Goal: Information Seeking & Learning: Learn about a topic

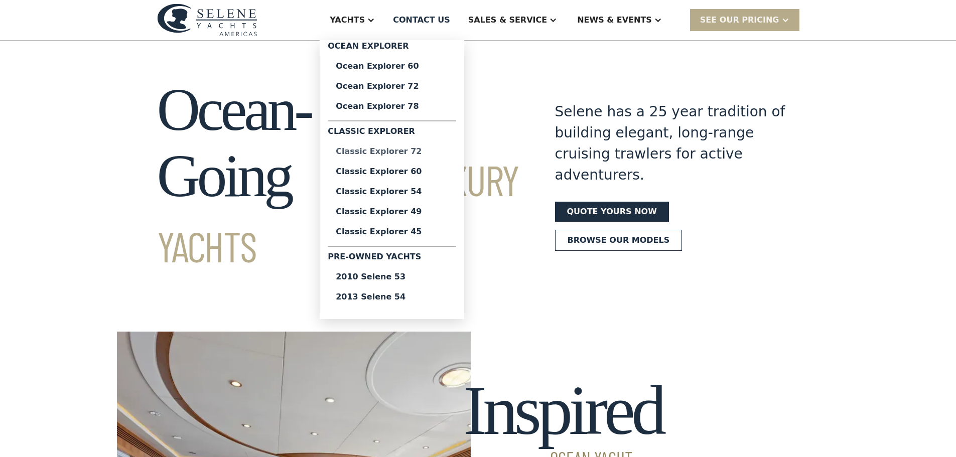
click at [432, 151] on div "Classic Explorer 72" at bounding box center [392, 152] width 112 height 8
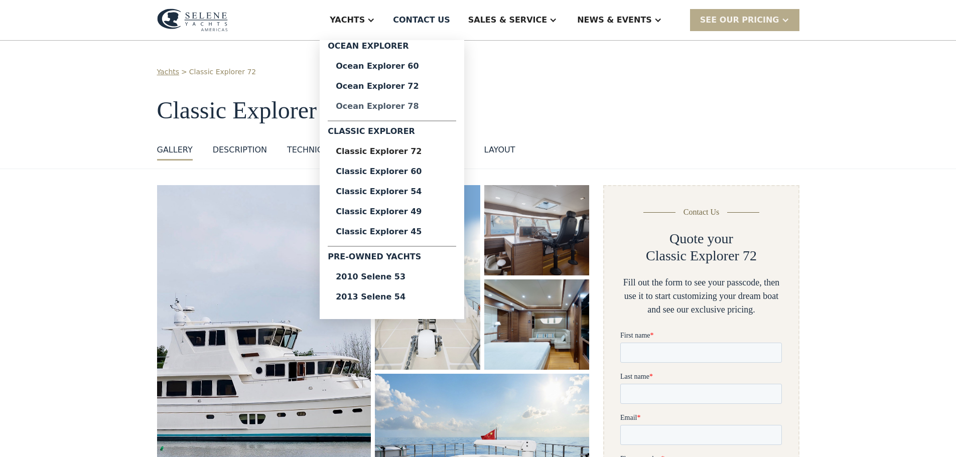
click at [418, 107] on div "Ocean Explorer 78" at bounding box center [392, 106] width 112 height 8
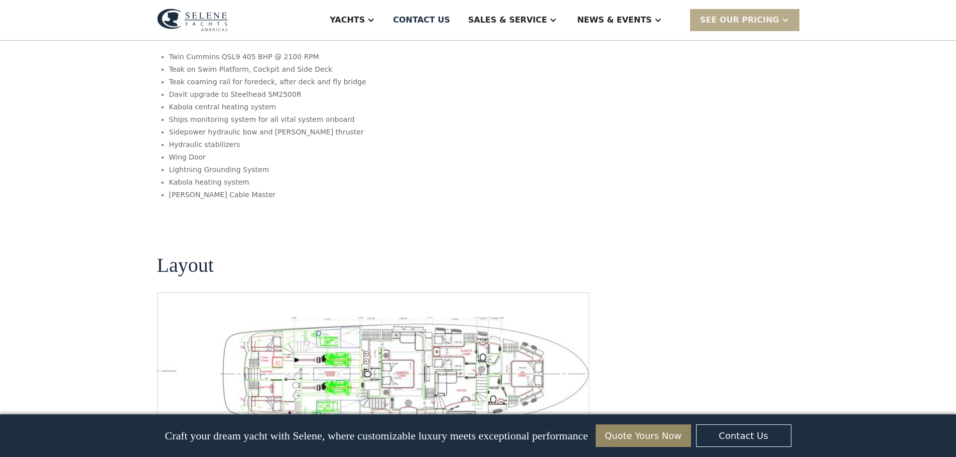
scroll to position [1356, 0]
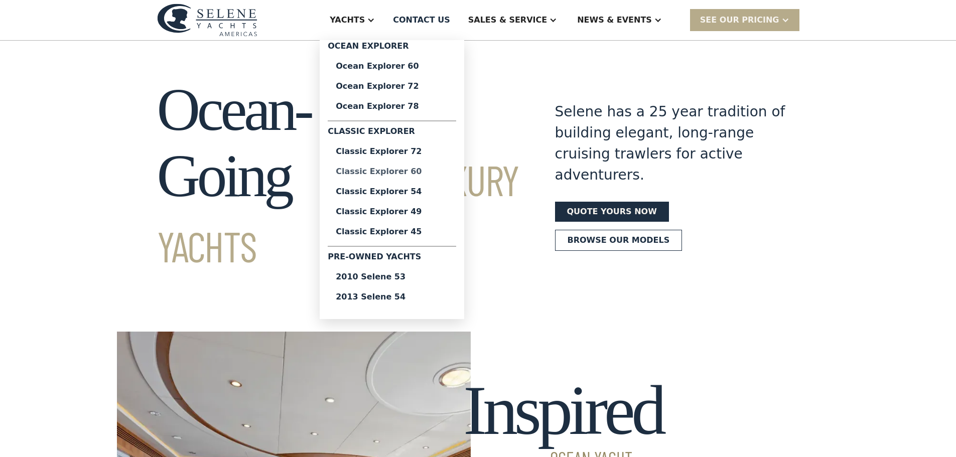
click at [440, 171] on div "Classic Explorer 60" at bounding box center [392, 172] width 112 height 8
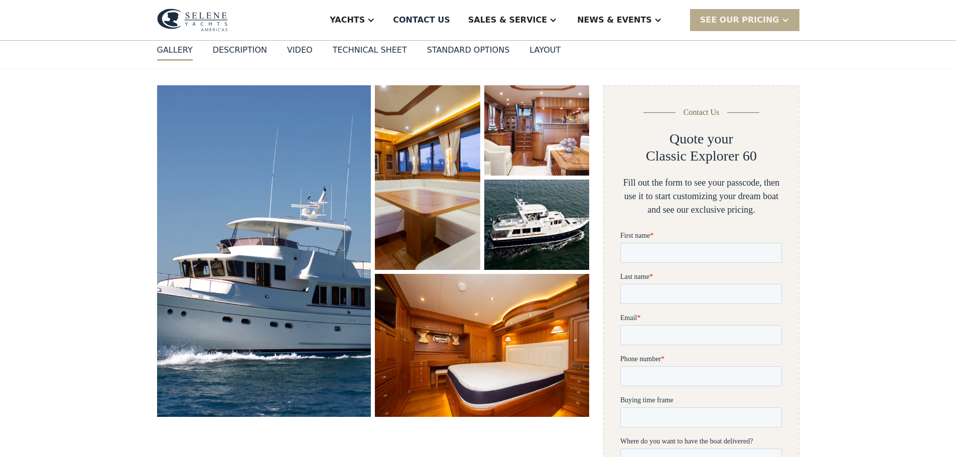
scroll to position [151, 0]
